Goal: Task Accomplishment & Management: Use online tool/utility

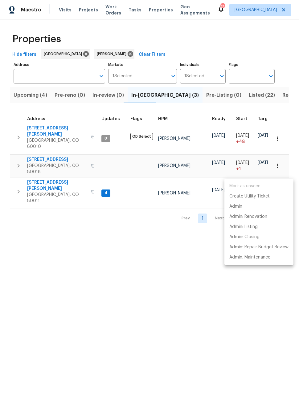
click at [172, 0] on div at bounding box center [149, 197] width 299 height 395
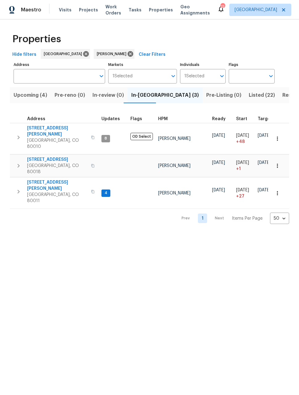
click at [248, 96] on span "Listed (22)" at bounding box center [261, 95] width 26 height 9
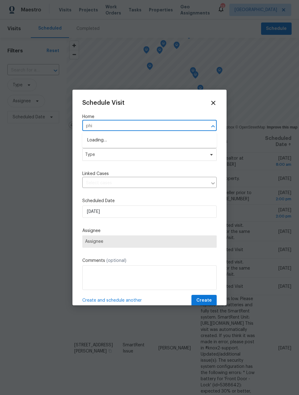
type input "phil"
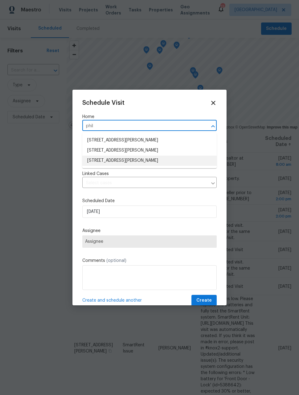
click at [157, 161] on li "[STREET_ADDRESS][PERSON_NAME]" at bounding box center [149, 160] width 134 height 10
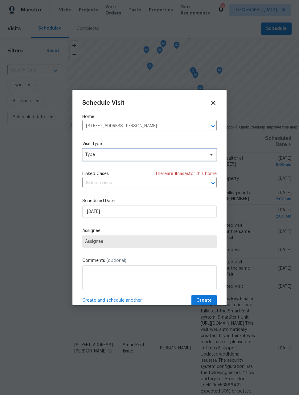
click at [166, 155] on span "Type" at bounding box center [145, 154] width 120 height 6
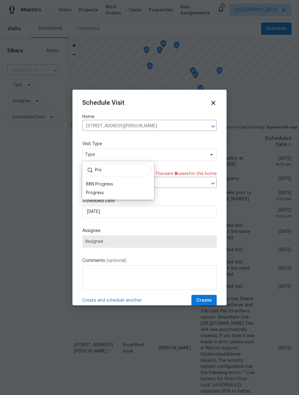
type input "Pro"
click at [102, 190] on div "Progress" at bounding box center [95, 193] width 18 height 6
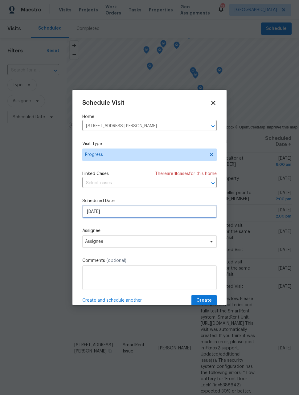
click at [124, 216] on input "9/8/2025" at bounding box center [149, 211] width 134 height 12
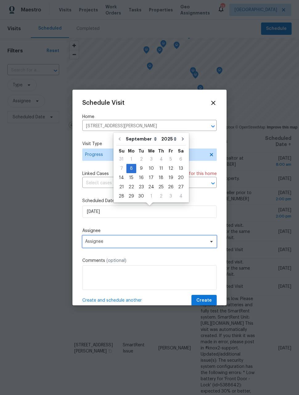
click at [124, 243] on span "Assignee" at bounding box center [145, 241] width 121 height 5
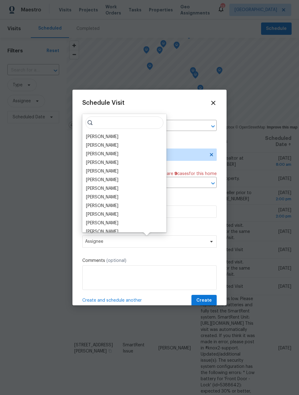
click at [106, 138] on div "[PERSON_NAME]" at bounding box center [102, 137] width 32 height 6
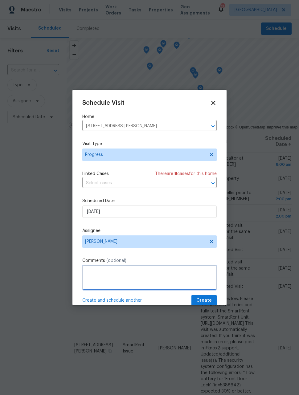
click at [170, 272] on textarea at bounding box center [149, 277] width 134 height 25
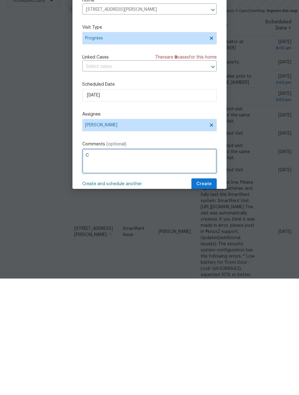
scroll to position [20, 0]
type textarea "Check on listed property"
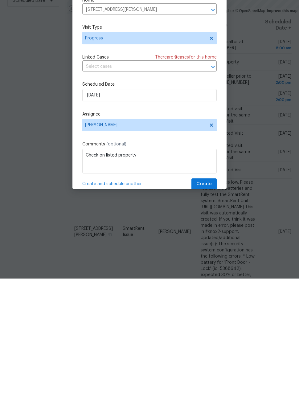
click at [129, 297] on span "Create and schedule another" at bounding box center [111, 300] width 59 height 6
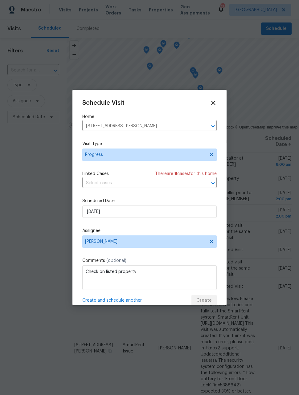
scroll to position [0, 0]
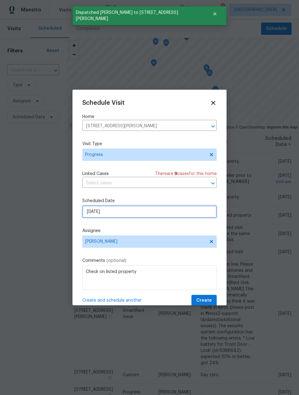
click at [188, 211] on input "9/8/2025" at bounding box center [149, 211] width 134 height 12
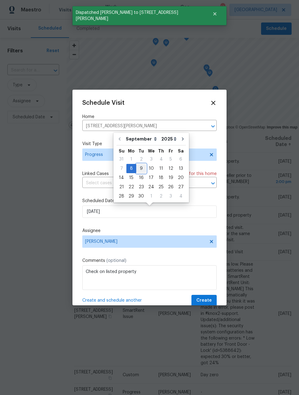
click at [140, 168] on div "9" at bounding box center [141, 168] width 10 height 9
type input "9/9/2025"
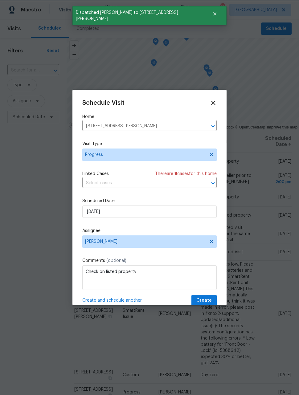
click at [203, 127] on icon "Clear" at bounding box center [205, 126] width 6 height 6
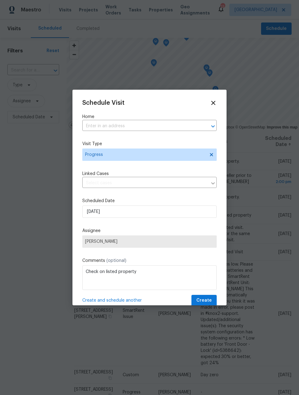
click at [172, 125] on input "text" at bounding box center [140, 126] width 117 height 10
click at [163, 125] on input "catch" at bounding box center [140, 126] width 117 height 10
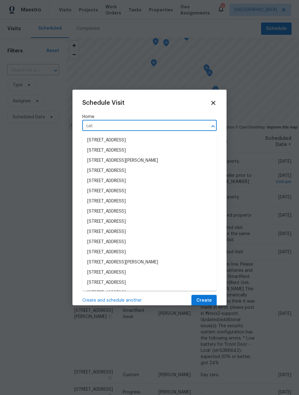
type input "cath"
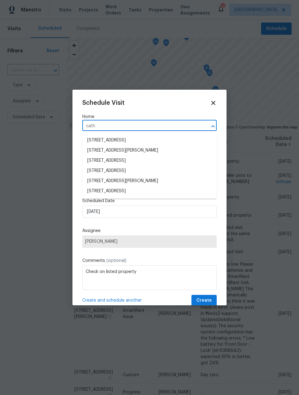
click at [146, 191] on li "[STREET_ADDRESS]" at bounding box center [149, 191] width 134 height 10
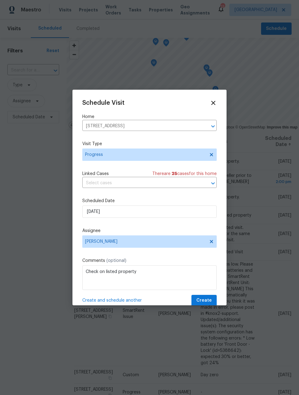
click at [127, 301] on span "Create and schedule another" at bounding box center [111, 300] width 59 height 6
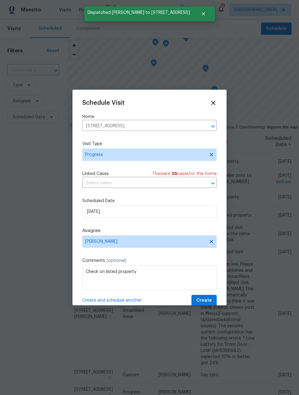
click at [202, 127] on icon "Clear" at bounding box center [205, 126] width 6 height 6
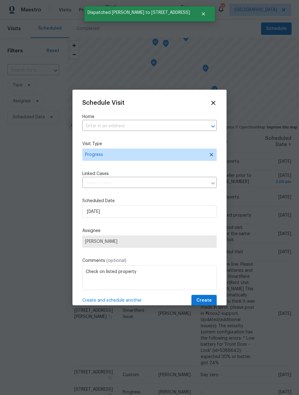
click at [182, 126] on input "text" at bounding box center [140, 126] width 117 height 10
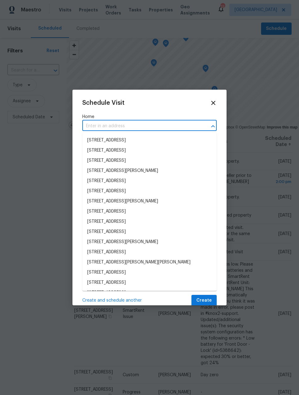
click at [263, 3] on div at bounding box center [149, 197] width 299 height 395
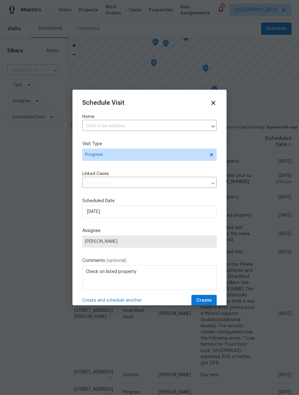
click at [174, 129] on input "text" at bounding box center [140, 126] width 117 height 10
type input "1830"
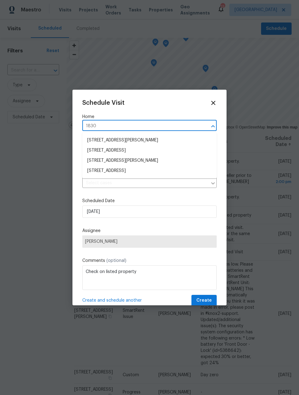
click at [166, 170] on li "[STREET_ADDRESS]" at bounding box center [149, 171] width 134 height 10
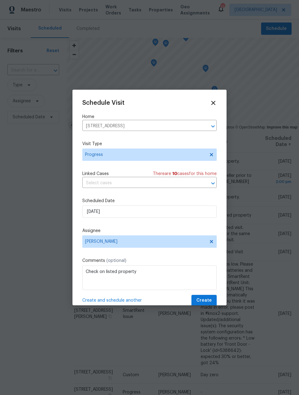
click at [132, 300] on span "Create and schedule another" at bounding box center [111, 300] width 59 height 6
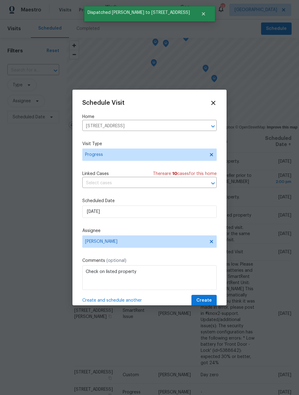
click at [204, 127] on icon "Clear" at bounding box center [205, 126] width 4 height 4
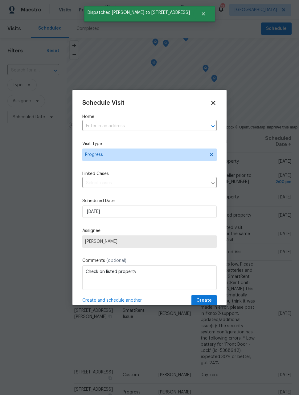
click at [188, 122] on input "text" at bounding box center [140, 126] width 117 height 10
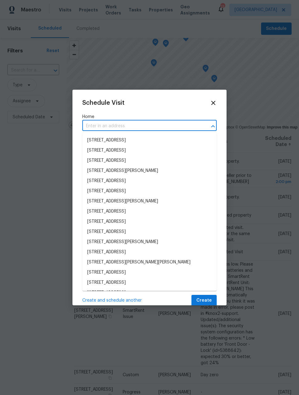
click at [169, 123] on input "text" at bounding box center [140, 126] width 117 height 10
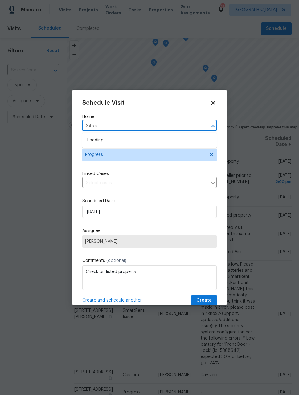
type input "345 s"
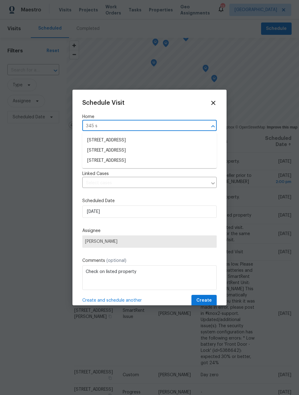
click at [145, 147] on li "[STREET_ADDRESS]" at bounding box center [149, 150] width 134 height 10
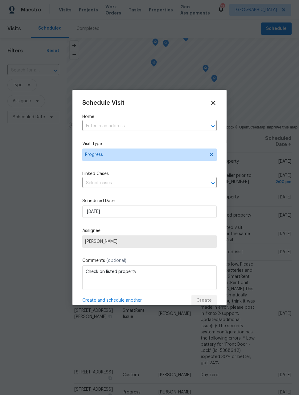
type input "[STREET_ADDRESS]"
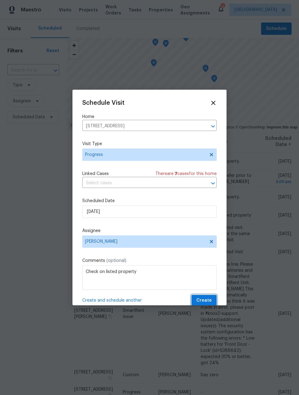
click at [208, 303] on span "Create" at bounding box center [203, 301] width 15 height 8
